Goal: Feedback & Contribution: Contribute content

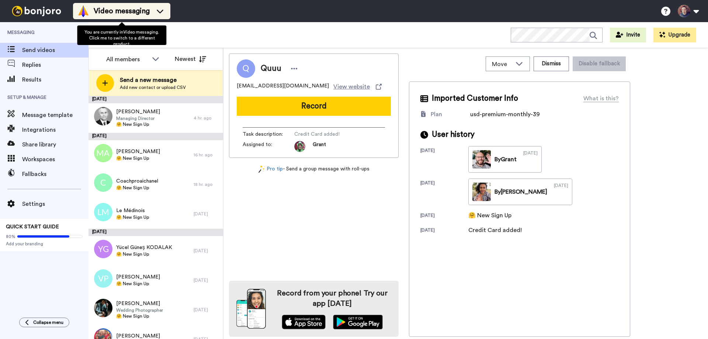
click at [145, 11] on span "Video messaging" at bounding box center [122, 11] width 56 height 10
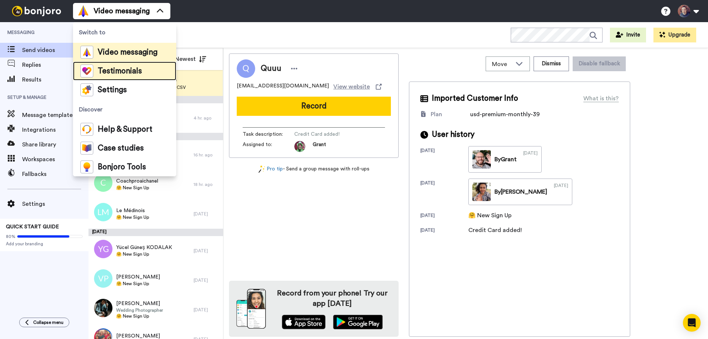
click at [123, 72] on span "Testimonials" at bounding box center [120, 71] width 44 height 7
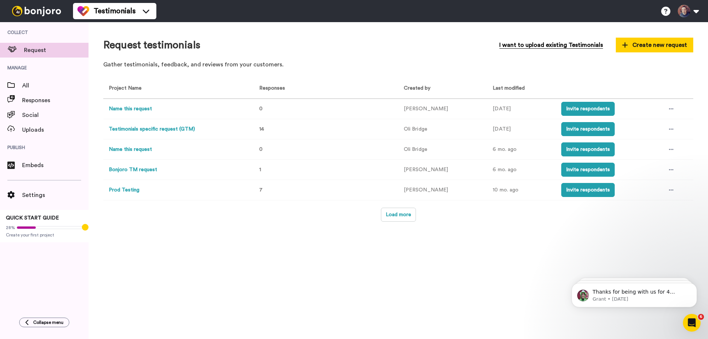
click at [546, 45] on span "I want to upload existing Testimonials" at bounding box center [551, 45] width 104 height 9
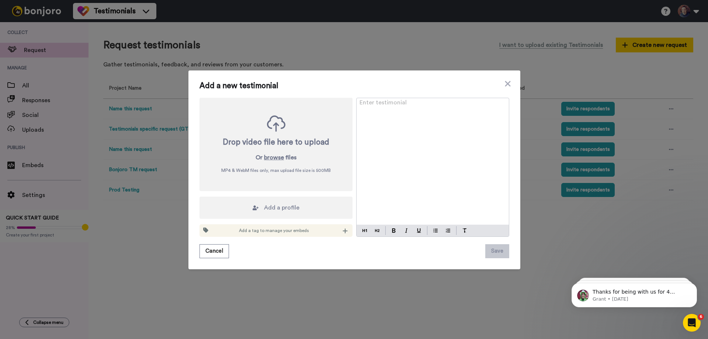
click at [147, 258] on div "Add a new testimonial Drop video file here to upload Or browse files MP4 & WebM…" at bounding box center [354, 169] width 708 height 339
